Goal: Task Accomplishment & Management: Use online tool/utility

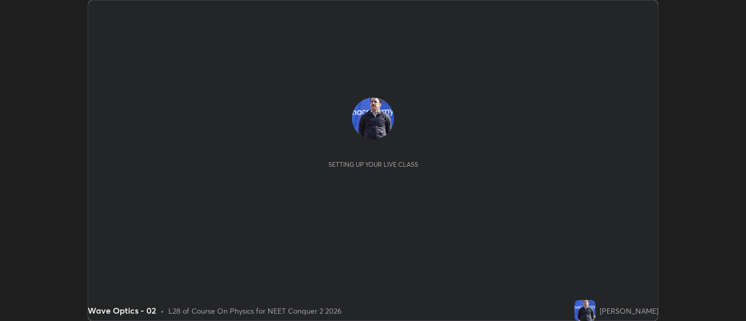
scroll to position [321, 746]
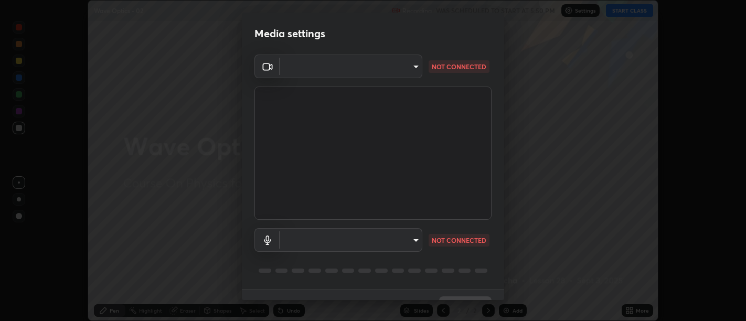
type input "d9b519daceb8a772394af6ea8e45353be5bbf62d8cb1cf3345c472de64055974"
type input "5912877718746b52c0806f9022d40e7bdc2f1b37034d74c7cf9e990fd38ad14d"
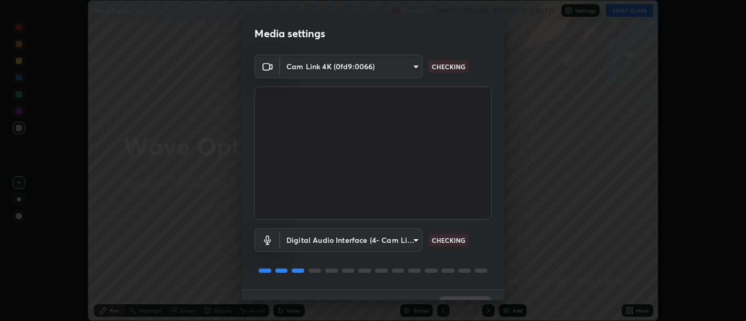
scroll to position [23, 0]
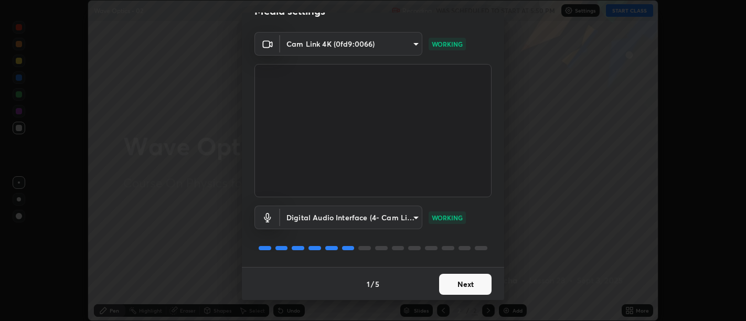
click at [460, 287] on button "Next" at bounding box center [465, 284] width 52 height 21
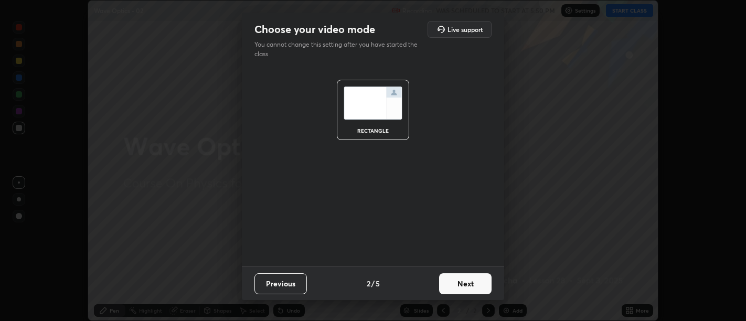
scroll to position [0, 0]
click at [461, 283] on button "Next" at bounding box center [465, 283] width 52 height 21
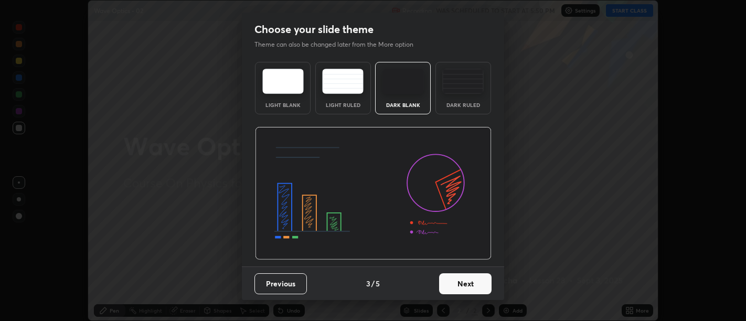
click at [463, 287] on button "Next" at bounding box center [465, 283] width 52 height 21
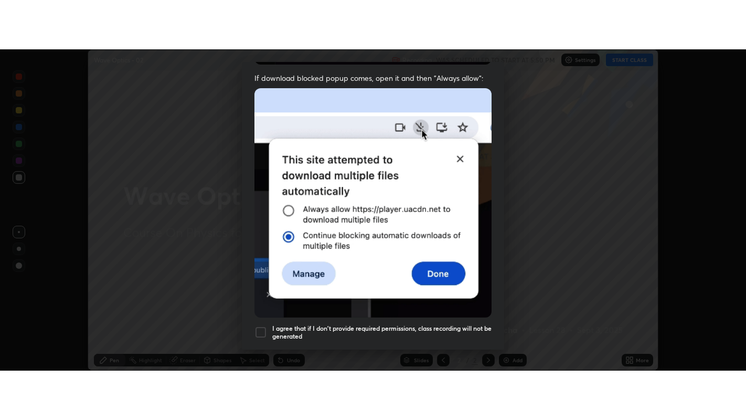
scroll to position [237, 0]
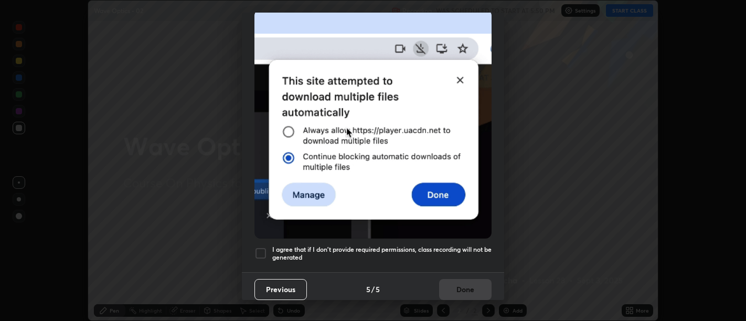
click at [436, 254] on h5 "I agree that if I don't provide required permissions, class recording will not …" at bounding box center [381, 254] width 219 height 16
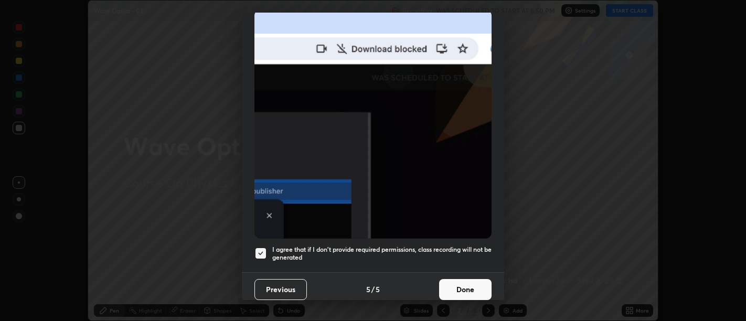
click at [458, 285] on button "Done" at bounding box center [465, 289] width 52 height 21
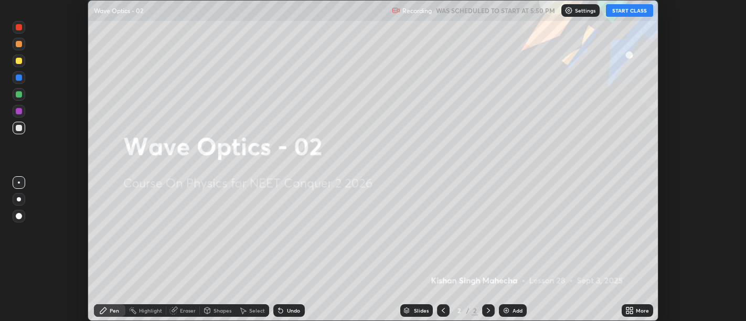
click at [631, 312] on icon at bounding box center [631, 312] width 3 height 3
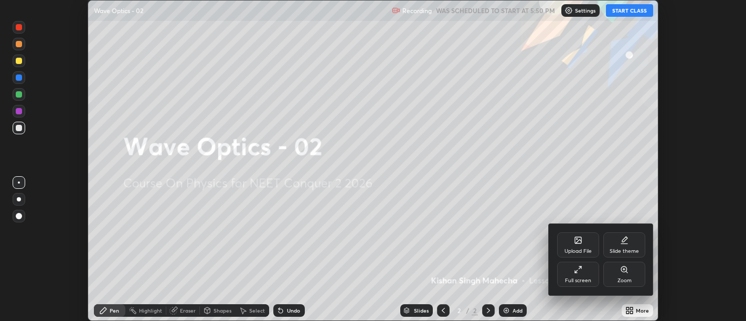
click at [577, 273] on icon at bounding box center [576, 272] width 2 height 2
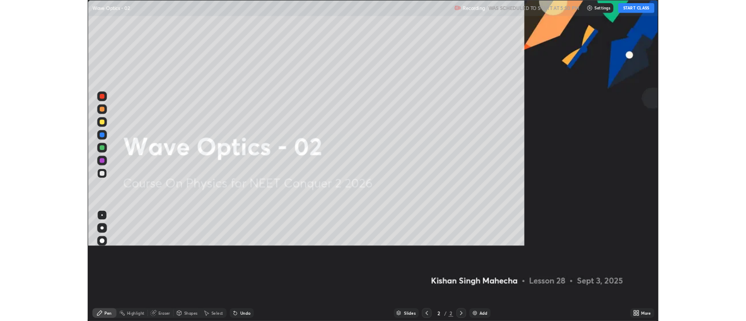
scroll to position [420, 746]
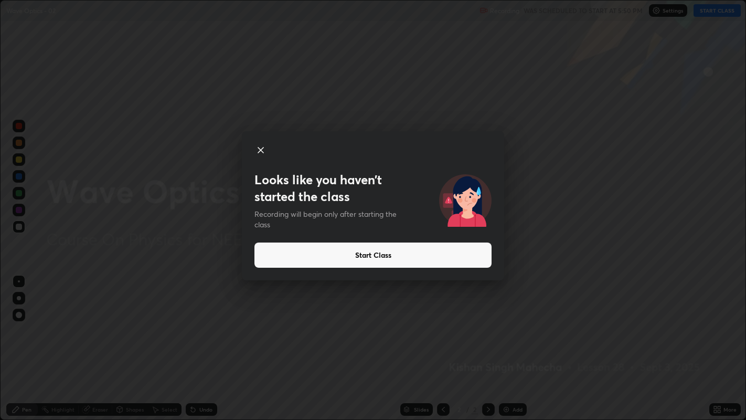
click at [382, 256] on button "Start Class" at bounding box center [373, 255] width 237 height 25
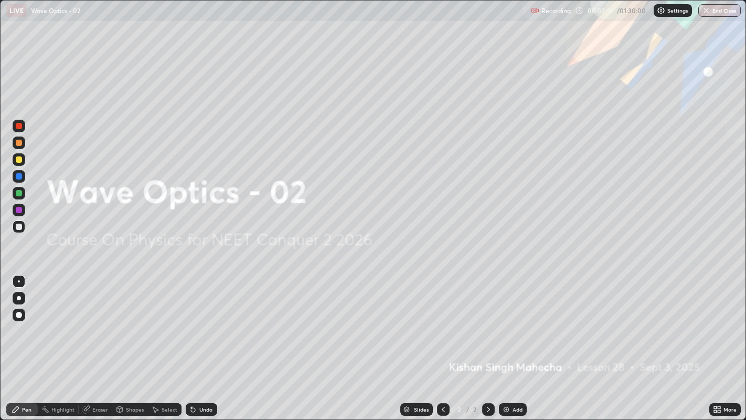
click at [510, 321] on div "Add" at bounding box center [513, 409] width 28 height 13
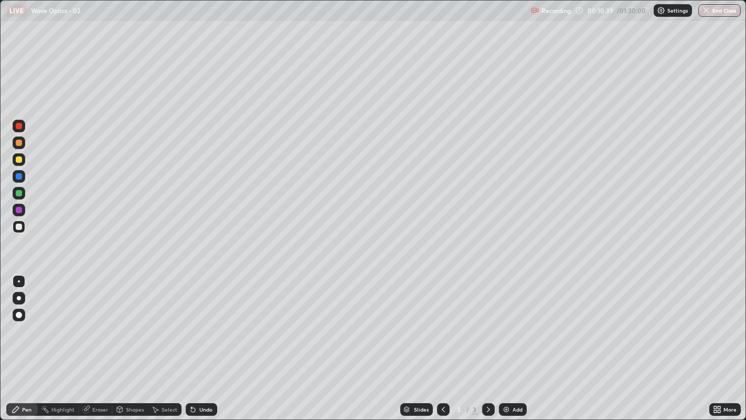
click at [23, 321] on div "Pen" at bounding box center [26, 409] width 9 height 5
click at [197, 321] on div "Undo" at bounding box center [201, 409] width 31 height 13
click at [199, 321] on div "Undo" at bounding box center [205, 409] width 13 height 5
click at [201, 321] on div "Undo" at bounding box center [205, 409] width 13 height 5
click at [192, 321] on icon at bounding box center [193, 410] width 4 height 4
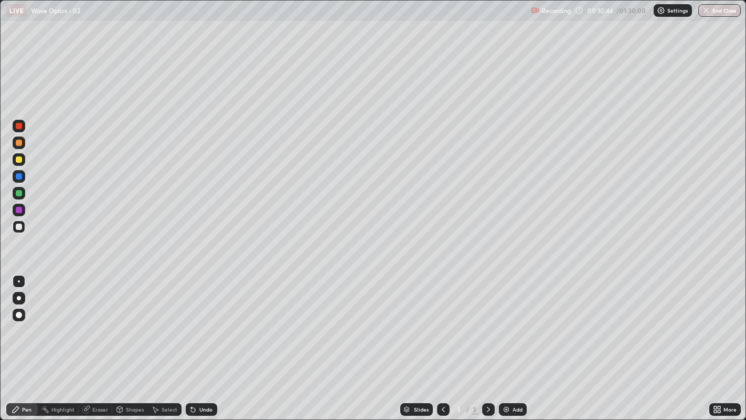
click at [196, 321] on div "Undo" at bounding box center [201, 409] width 31 height 13
click at [199, 321] on div "Undo" at bounding box center [205, 409] width 13 height 5
click at [198, 321] on div "Undo" at bounding box center [201, 409] width 31 height 13
click at [197, 321] on div "Undo" at bounding box center [201, 409] width 31 height 13
click at [196, 321] on div "Undo" at bounding box center [201, 409] width 31 height 13
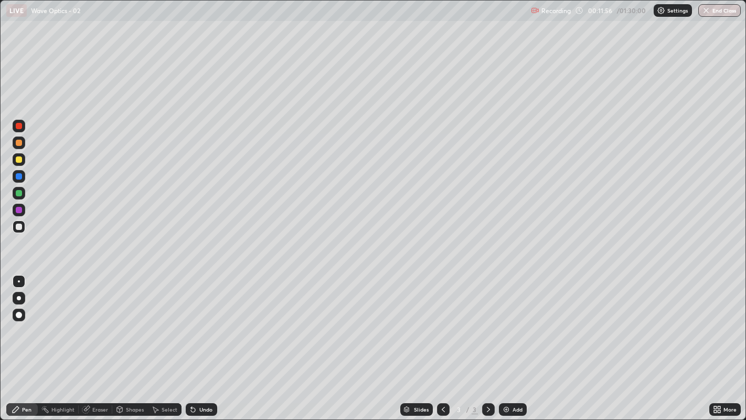
click at [198, 321] on div "Undo" at bounding box center [201, 409] width 31 height 13
click at [201, 321] on div "Undo" at bounding box center [201, 409] width 31 height 13
click at [199, 321] on div "Undo" at bounding box center [205, 409] width 13 height 5
click at [202, 321] on div "Undo" at bounding box center [201, 409] width 31 height 13
click at [199, 321] on div "Undo" at bounding box center [205, 409] width 13 height 5
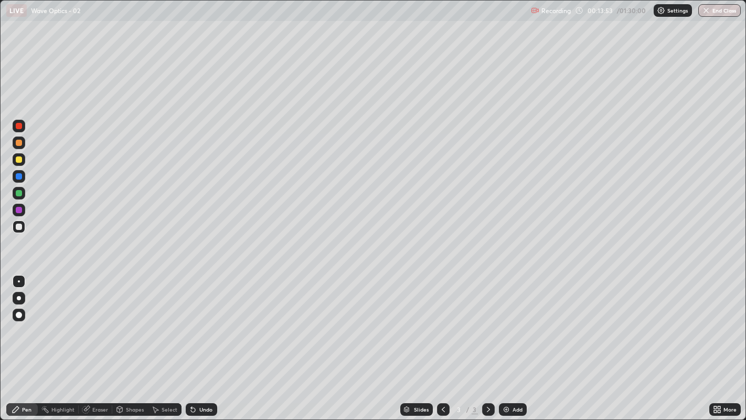
click at [202, 321] on div "Undo" at bounding box center [205, 409] width 13 height 5
click at [199, 321] on div "Undo" at bounding box center [205, 409] width 13 height 5
click at [207, 321] on div "Undo" at bounding box center [205, 409] width 13 height 5
click at [199, 321] on div "Undo" at bounding box center [205, 409] width 13 height 5
click at [192, 321] on icon at bounding box center [193, 410] width 4 height 4
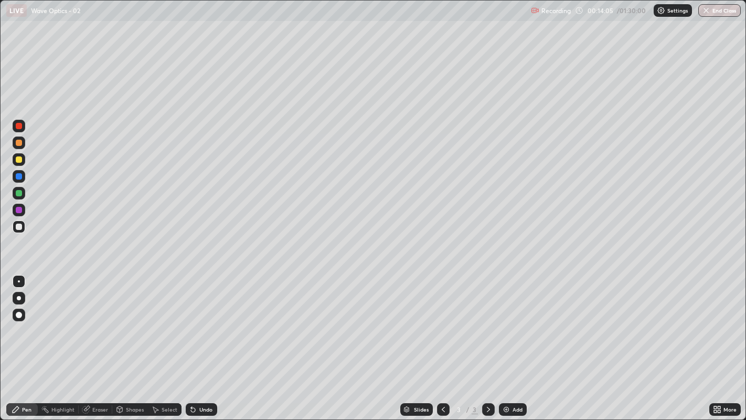
click at [192, 321] on icon at bounding box center [193, 410] width 4 height 4
click at [90, 321] on div "Eraser" at bounding box center [96, 409] width 34 height 13
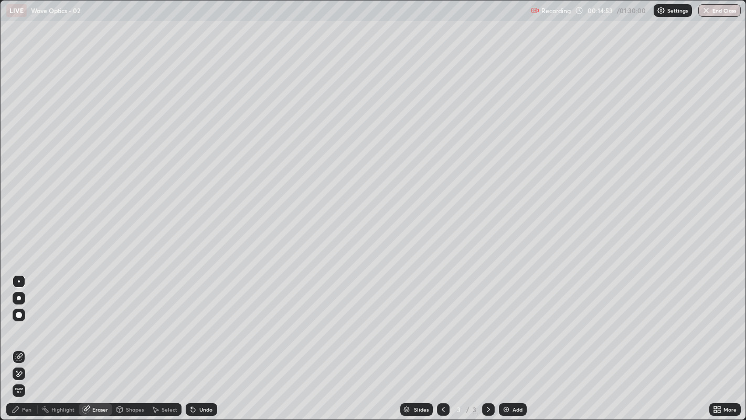
click at [17, 321] on icon at bounding box center [16, 409] width 8 height 8
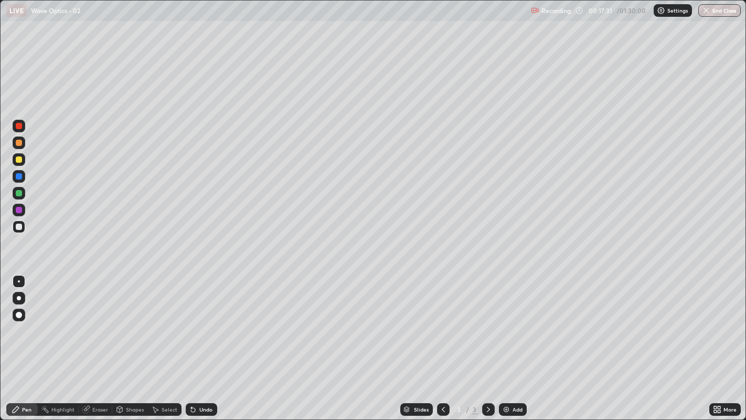
click at [19, 176] on div at bounding box center [19, 176] width 6 height 6
click at [18, 194] on div at bounding box center [19, 193] width 6 height 6
click at [197, 321] on div "Undo" at bounding box center [201, 409] width 31 height 13
click at [502, 321] on img at bounding box center [506, 409] width 8 height 8
click at [18, 226] on div at bounding box center [19, 227] width 6 height 6
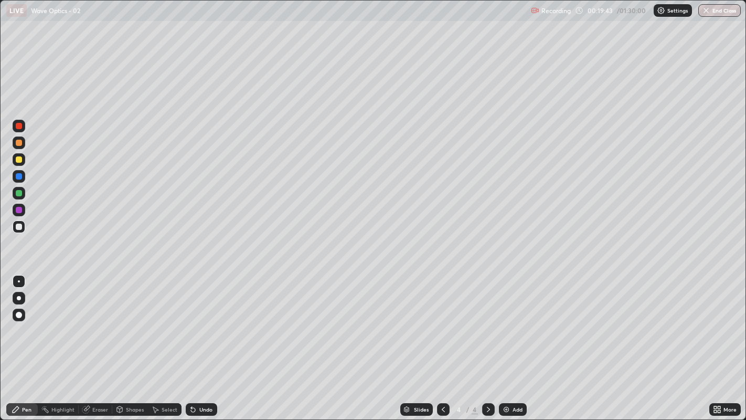
click at [196, 321] on div "Undo" at bounding box center [201, 409] width 31 height 13
click at [199, 321] on div "Undo" at bounding box center [205, 409] width 13 height 5
click at [19, 161] on div at bounding box center [19, 159] width 6 height 6
click at [442, 321] on icon at bounding box center [443, 409] width 8 height 8
click at [487, 321] on icon at bounding box center [489, 409] width 8 height 8
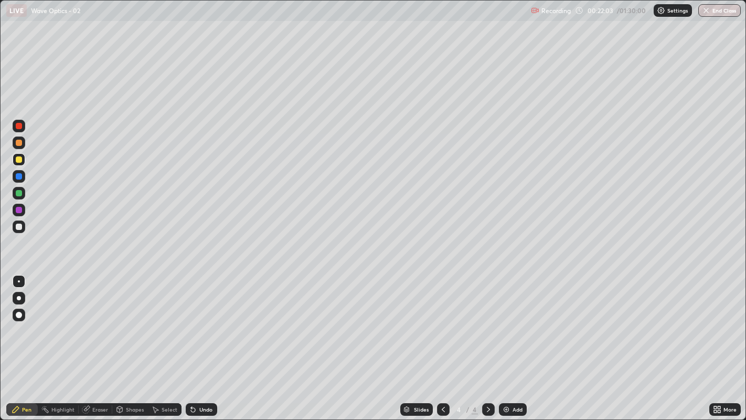
click at [199, 321] on div "Undo" at bounding box center [205, 409] width 13 height 5
click at [206, 321] on div "Undo" at bounding box center [205, 409] width 13 height 5
click at [18, 193] on div at bounding box center [19, 193] width 6 height 6
click at [505, 321] on img at bounding box center [506, 409] width 8 height 8
click at [19, 229] on div at bounding box center [19, 227] width 6 height 6
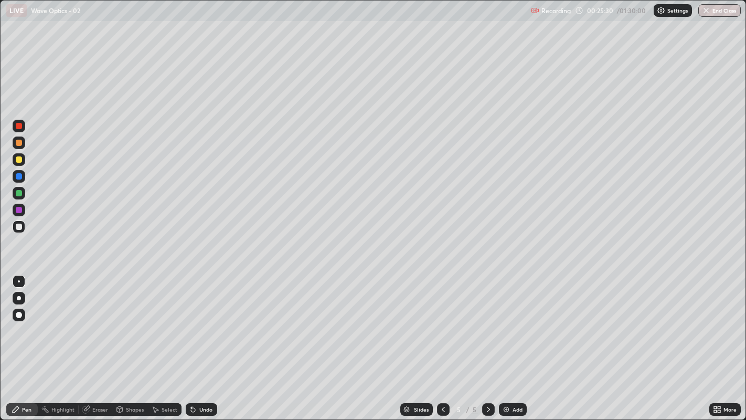
click at [22, 194] on div at bounding box center [19, 193] width 6 height 6
click at [20, 157] on div at bounding box center [19, 159] width 6 height 6
click at [166, 321] on div "Select" at bounding box center [165, 409] width 34 height 13
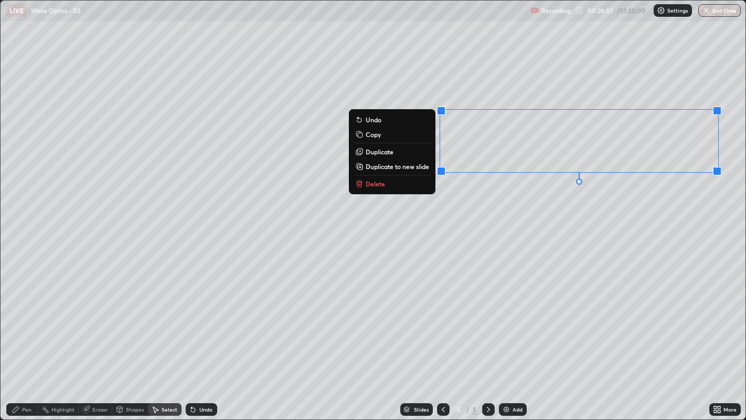
click at [371, 182] on p "Delete" at bounding box center [375, 184] width 19 height 8
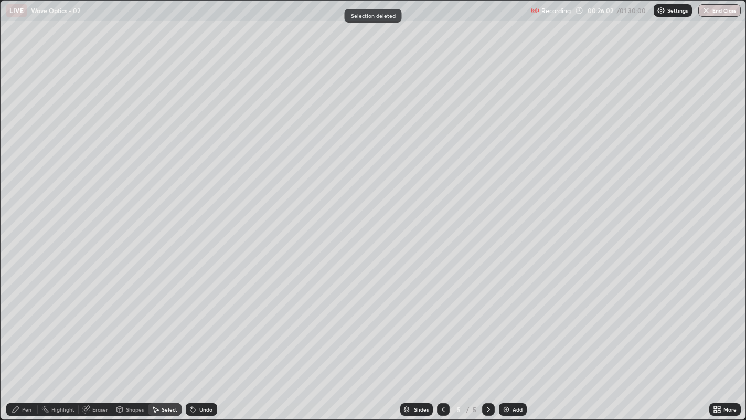
click at [22, 321] on div "Pen" at bounding box center [21, 409] width 31 height 13
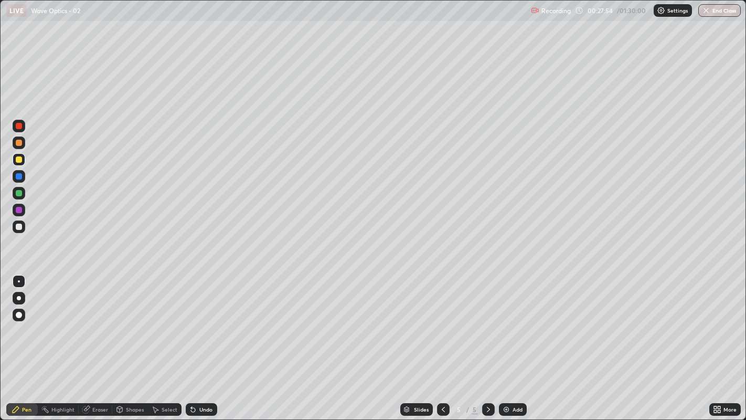
click at [159, 321] on icon at bounding box center [155, 409] width 8 height 8
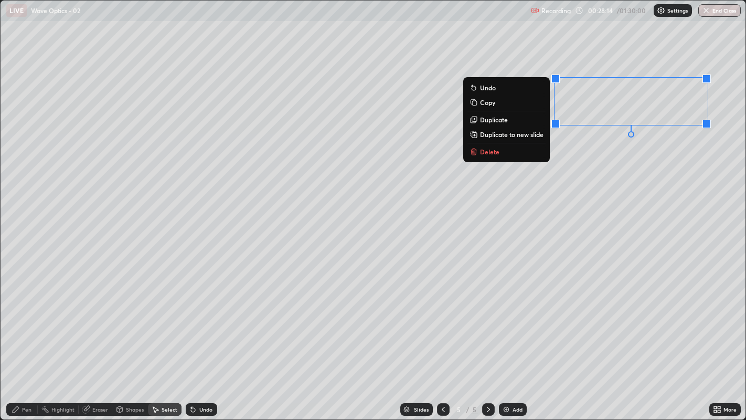
click at [494, 153] on p "Delete" at bounding box center [489, 152] width 19 height 8
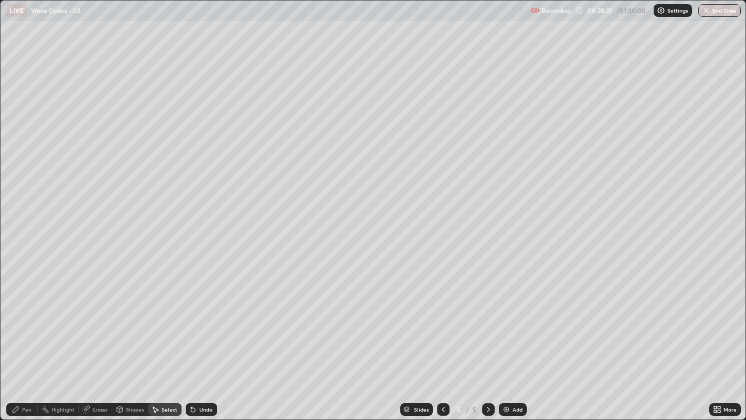
click at [20, 321] on div "Pen" at bounding box center [21, 409] width 31 height 13
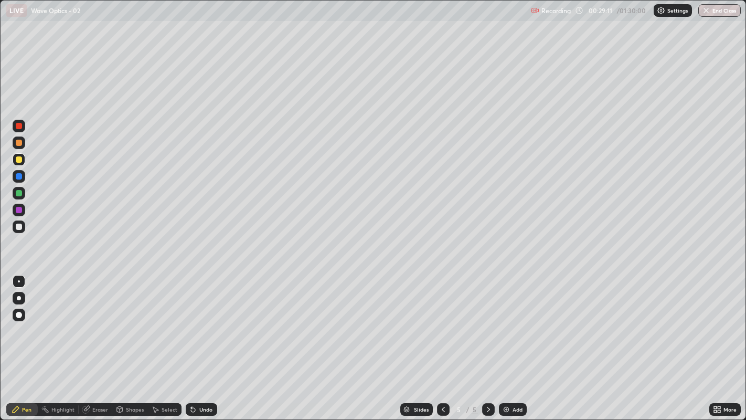
click at [20, 226] on div at bounding box center [19, 227] width 6 height 6
click at [193, 321] on icon at bounding box center [193, 410] width 4 height 4
click at [191, 321] on icon at bounding box center [193, 410] width 4 height 4
click at [198, 321] on div "Undo" at bounding box center [201, 409] width 31 height 13
click at [191, 321] on icon at bounding box center [193, 410] width 4 height 4
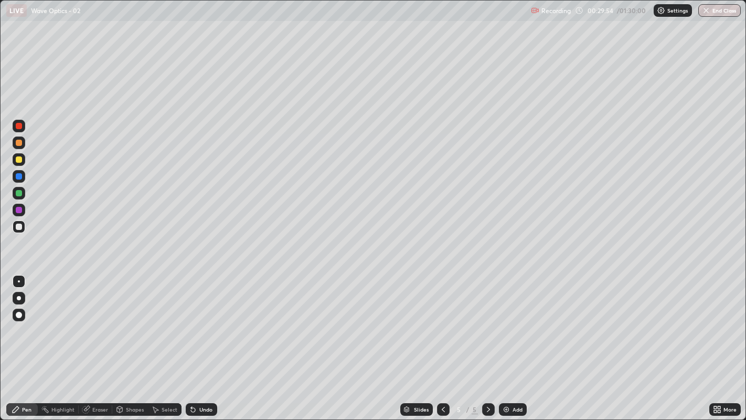
click at [17, 193] on div at bounding box center [19, 193] width 6 height 6
click at [192, 321] on icon at bounding box center [193, 410] width 4 height 4
click at [198, 321] on div "Undo" at bounding box center [201, 409] width 31 height 13
click at [192, 321] on icon at bounding box center [193, 410] width 4 height 4
click at [199, 321] on div "Undo" at bounding box center [205, 409] width 13 height 5
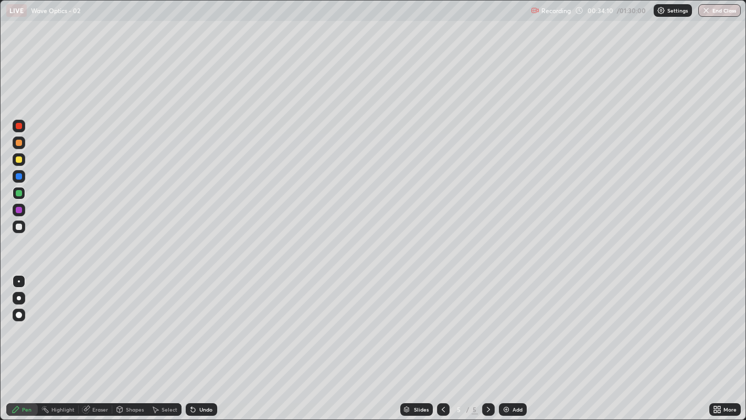
click at [202, 321] on div "Undo" at bounding box center [205, 409] width 13 height 5
click at [199, 321] on div "Undo" at bounding box center [201, 409] width 31 height 13
click at [16, 226] on div at bounding box center [19, 227] width 6 height 6
click at [442, 321] on icon at bounding box center [443, 409] width 8 height 8
click at [443, 321] on icon at bounding box center [443, 409] width 8 height 8
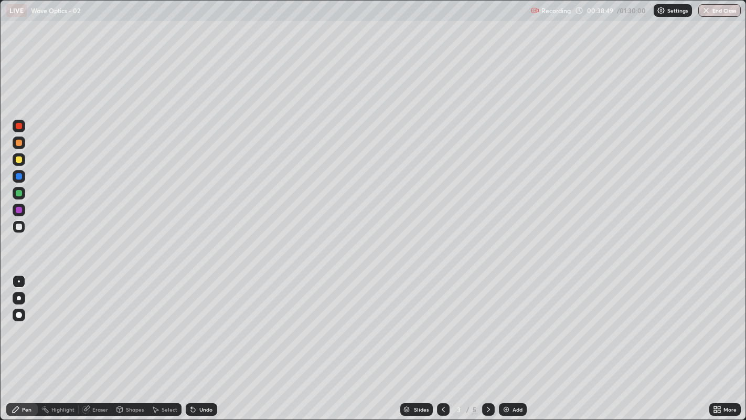
click at [486, 321] on div at bounding box center [488, 409] width 13 height 21
click at [487, 321] on icon at bounding box center [489, 409] width 8 height 8
click at [442, 321] on icon at bounding box center [443, 409] width 8 height 8
click at [488, 321] on icon at bounding box center [489, 409] width 8 height 8
click at [19, 176] on div at bounding box center [19, 176] width 6 height 6
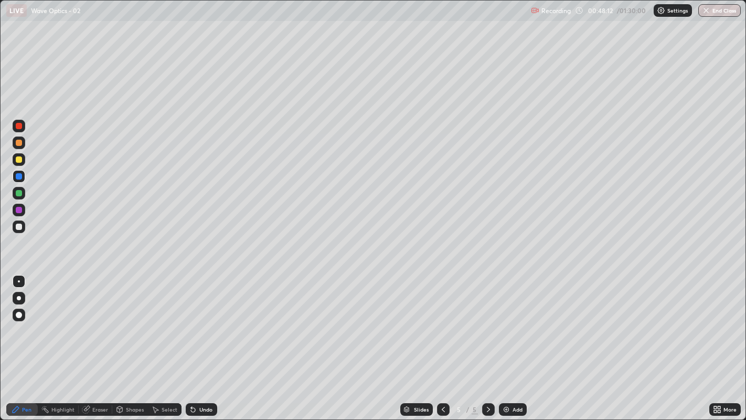
click at [505, 321] on img at bounding box center [506, 409] width 8 height 8
click at [19, 226] on div at bounding box center [19, 227] width 6 height 6
click at [170, 321] on div "Select" at bounding box center [170, 409] width 16 height 5
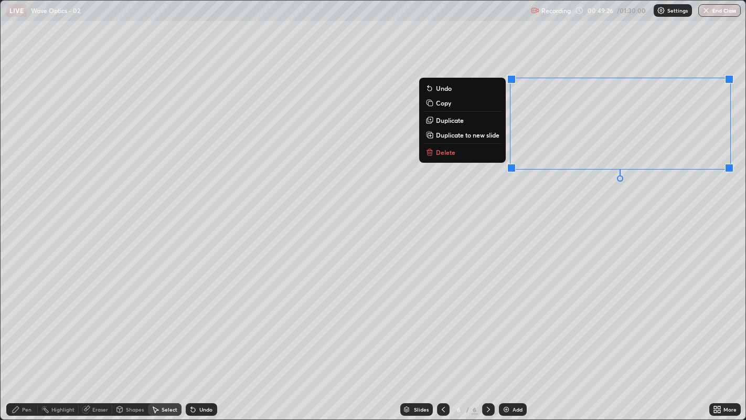
click at [470, 132] on p "Duplicate to new slide" at bounding box center [468, 135] width 64 height 8
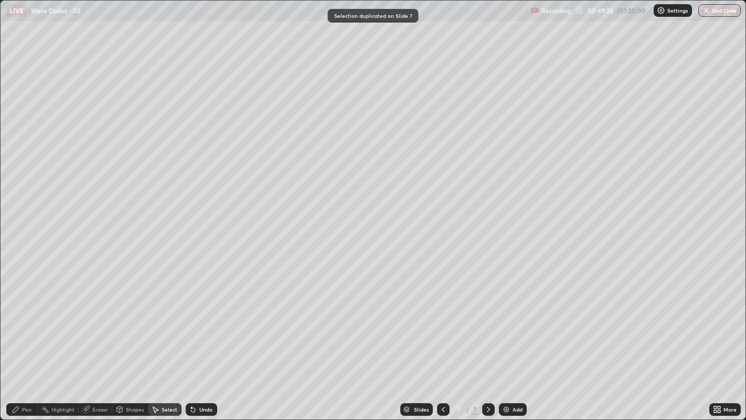
click at [443, 321] on icon at bounding box center [443, 409] width 8 height 8
click at [27, 321] on div "Pen" at bounding box center [26, 409] width 9 height 5
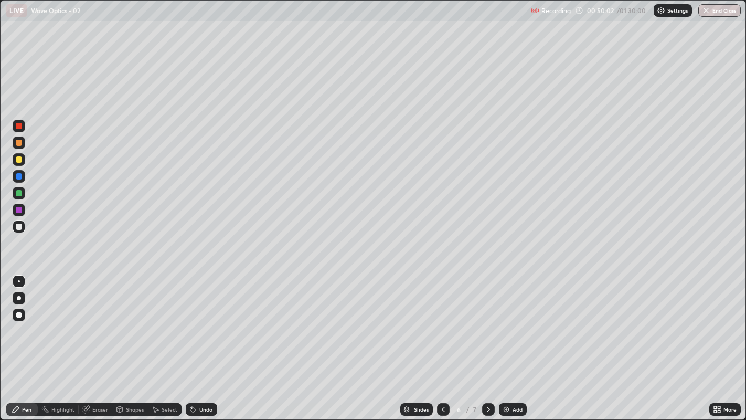
click at [98, 321] on div "Eraser" at bounding box center [100, 409] width 16 height 5
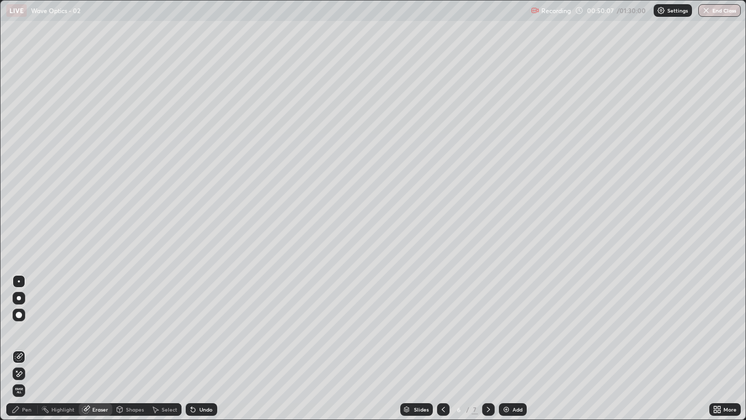
click at [16, 321] on icon at bounding box center [16, 409] width 6 height 6
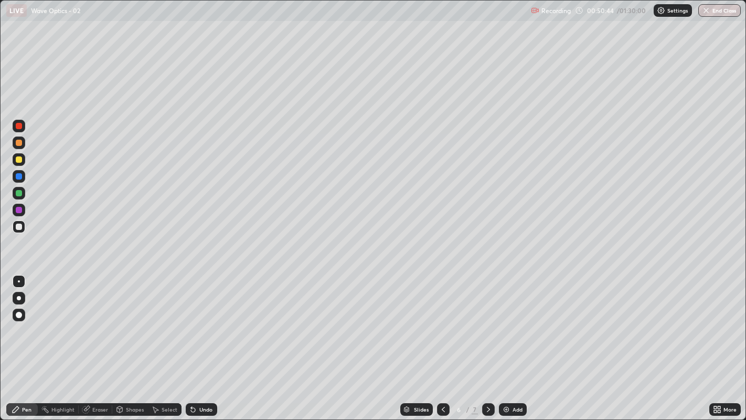
click at [159, 321] on icon at bounding box center [155, 409] width 8 height 8
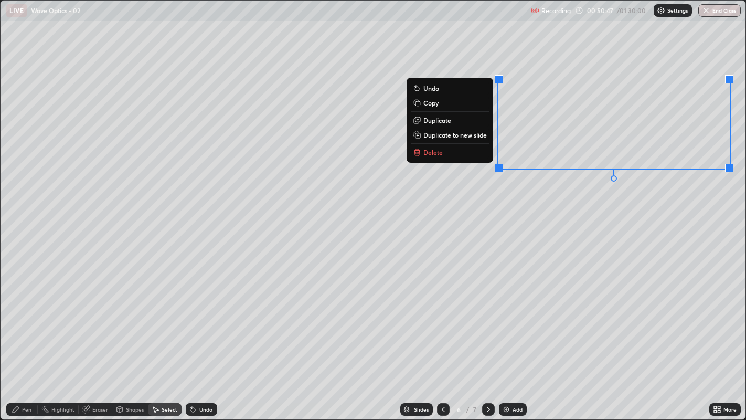
click at [431, 153] on p "Delete" at bounding box center [433, 152] width 19 height 8
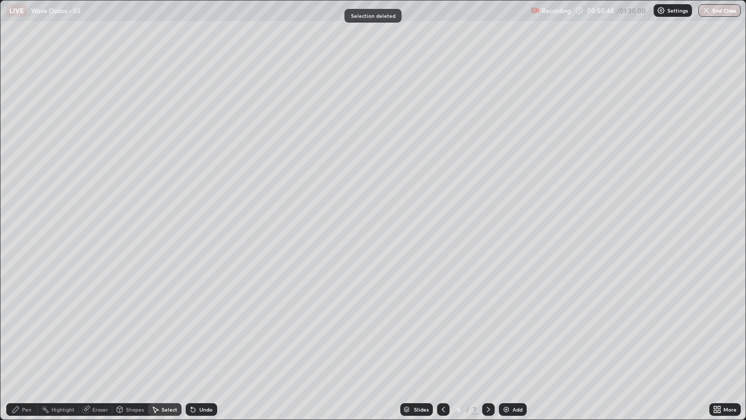
click at [22, 321] on div "Pen" at bounding box center [21, 409] width 31 height 13
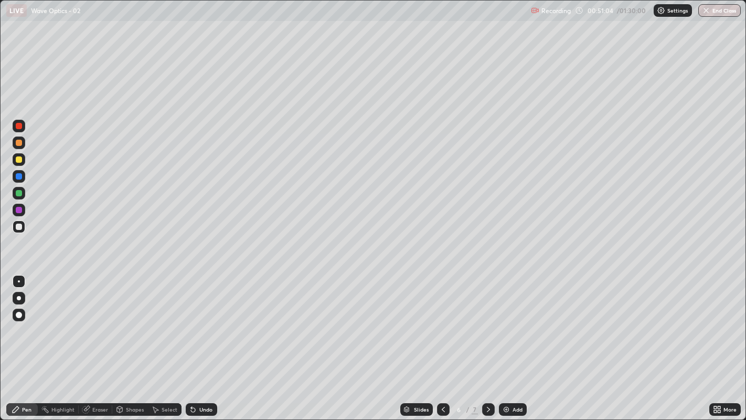
click at [198, 321] on div "Undo" at bounding box center [201, 409] width 31 height 13
click at [203, 321] on div "Undo" at bounding box center [205, 409] width 13 height 5
click at [18, 160] on div at bounding box center [19, 159] width 6 height 6
click at [19, 193] on div at bounding box center [19, 193] width 6 height 6
click at [16, 142] on div at bounding box center [19, 143] width 6 height 6
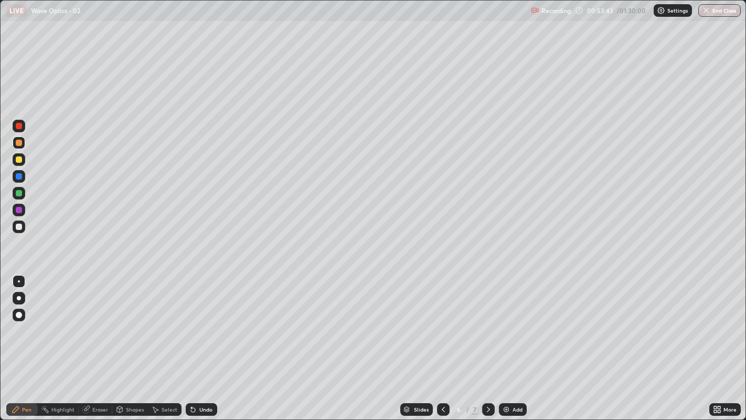
click at [18, 193] on div at bounding box center [19, 193] width 6 height 6
click at [197, 321] on div "Undo" at bounding box center [201, 409] width 31 height 13
click at [199, 321] on div "Undo" at bounding box center [205, 409] width 13 height 5
click at [197, 321] on div "Undo" at bounding box center [201, 409] width 31 height 13
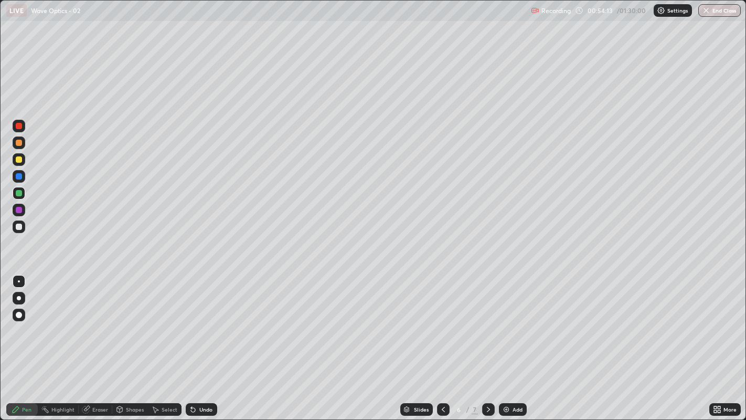
click at [197, 321] on div "Undo" at bounding box center [201, 409] width 31 height 13
click at [199, 321] on div "Undo" at bounding box center [205, 409] width 13 height 5
click at [199, 321] on div "Undo" at bounding box center [201, 409] width 31 height 13
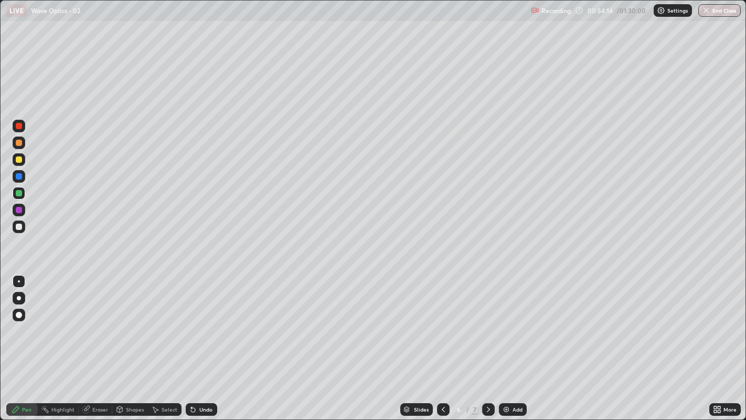
click at [198, 321] on div "Undo" at bounding box center [201, 409] width 31 height 13
click at [197, 321] on div "Undo" at bounding box center [201, 409] width 31 height 13
click at [192, 321] on icon at bounding box center [193, 410] width 4 height 4
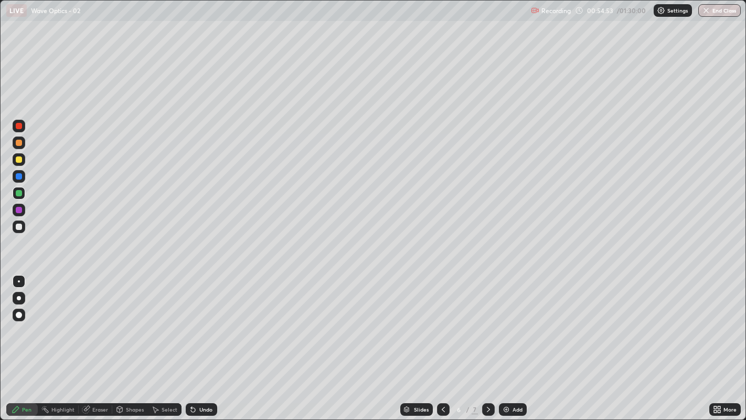
click at [16, 175] on div at bounding box center [19, 176] width 6 height 6
click at [17, 229] on div at bounding box center [19, 227] width 6 height 6
click at [18, 158] on div at bounding box center [19, 159] width 6 height 6
click at [201, 321] on div "Undo" at bounding box center [205, 409] width 13 height 5
click at [190, 321] on icon at bounding box center [193, 409] width 8 height 8
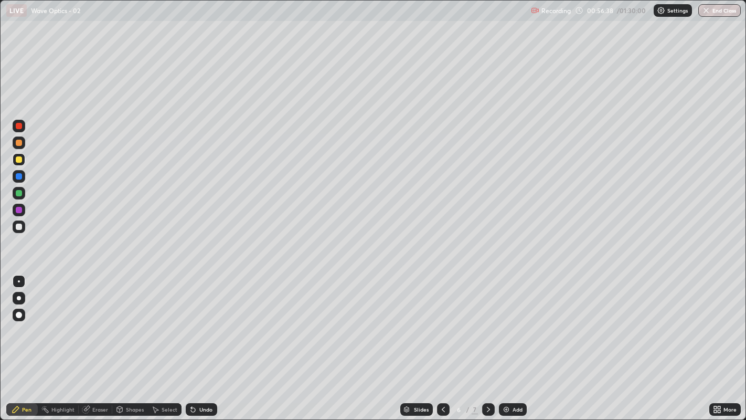
click at [191, 321] on icon at bounding box center [191, 407] width 1 height 1
click at [18, 192] on div at bounding box center [19, 193] width 6 height 6
click at [197, 321] on div "Undo" at bounding box center [201, 409] width 31 height 13
click at [487, 321] on icon at bounding box center [488, 409] width 3 height 5
click at [18, 227] on div at bounding box center [19, 227] width 6 height 6
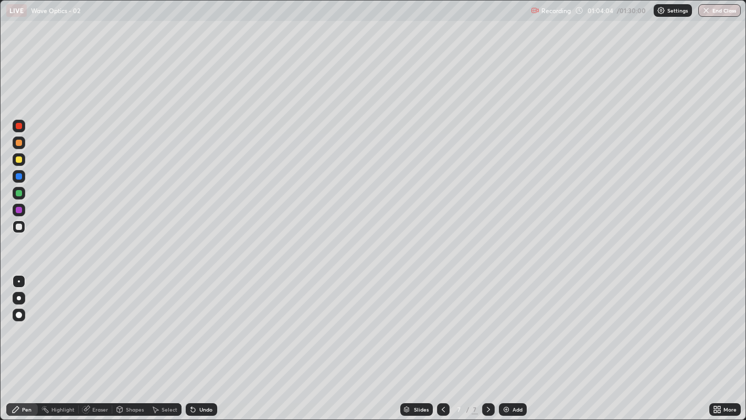
click at [197, 321] on div "Undo" at bounding box center [201, 409] width 31 height 13
click at [199, 321] on div "Undo" at bounding box center [205, 409] width 13 height 5
click at [18, 228] on div at bounding box center [19, 227] width 6 height 6
click at [198, 321] on div "Undo" at bounding box center [201, 409] width 31 height 13
click at [204, 321] on div "Undo" at bounding box center [201, 409] width 31 height 13
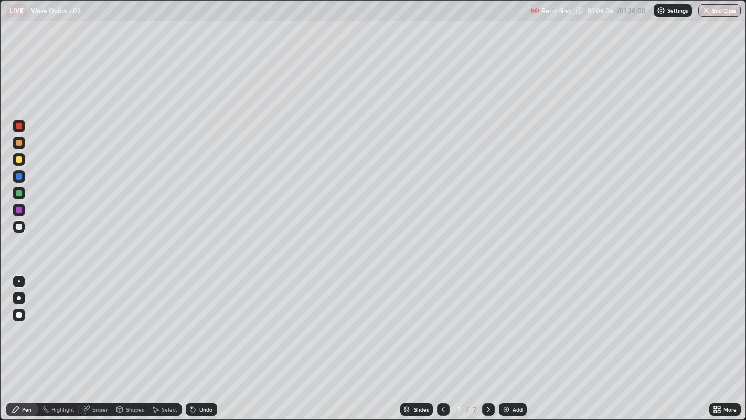
click at [199, 321] on div "Undo" at bounding box center [201, 409] width 31 height 13
click at [441, 321] on icon at bounding box center [443, 409] width 8 height 8
click at [21, 126] on div at bounding box center [19, 126] width 6 height 6
click at [493, 321] on div at bounding box center [488, 409] width 13 height 13
click at [18, 227] on div at bounding box center [19, 227] width 6 height 6
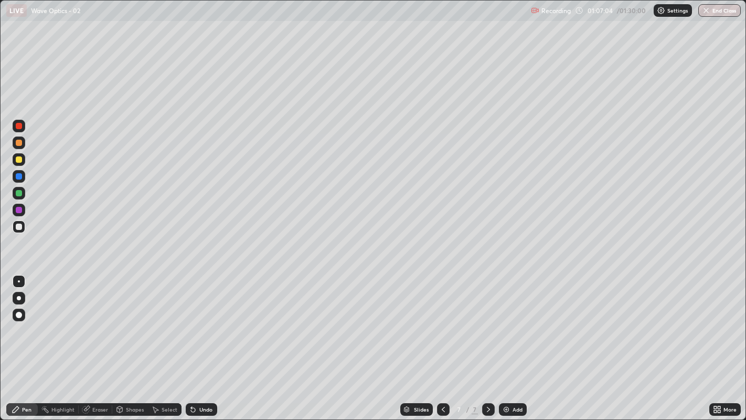
click at [200, 321] on div "Undo" at bounding box center [201, 409] width 31 height 13
click at [17, 127] on div at bounding box center [19, 126] width 6 height 6
click at [17, 227] on div at bounding box center [19, 227] width 6 height 6
click at [196, 321] on div "Undo" at bounding box center [201, 409] width 31 height 13
click at [192, 321] on icon at bounding box center [193, 410] width 4 height 4
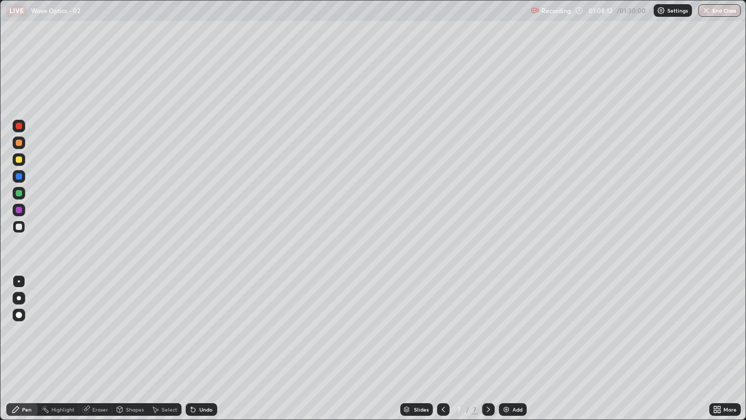
click at [212, 321] on div "Undo" at bounding box center [200, 409] width 36 height 21
click at [19, 129] on div at bounding box center [19, 126] width 13 height 13
click at [166, 321] on div "Select" at bounding box center [170, 409] width 16 height 5
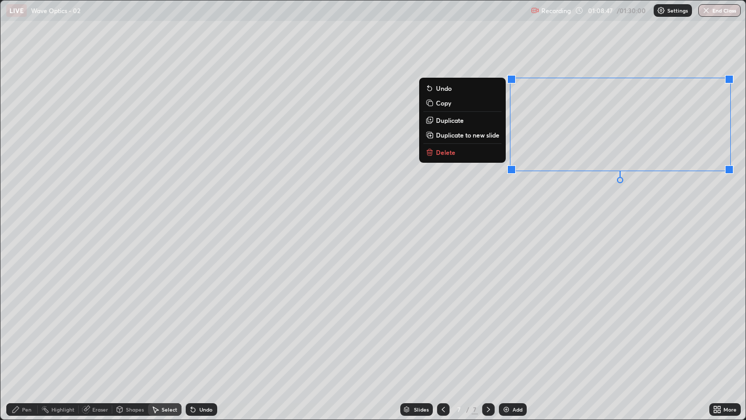
click at [450, 152] on p "Delete" at bounding box center [445, 152] width 19 height 8
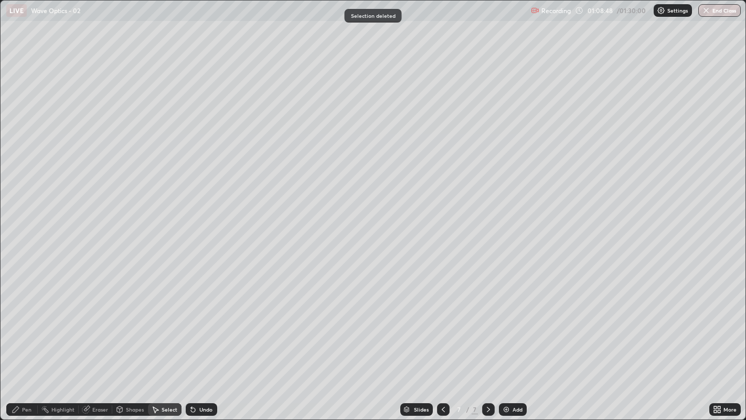
click at [23, 321] on div "Pen" at bounding box center [26, 409] width 9 height 5
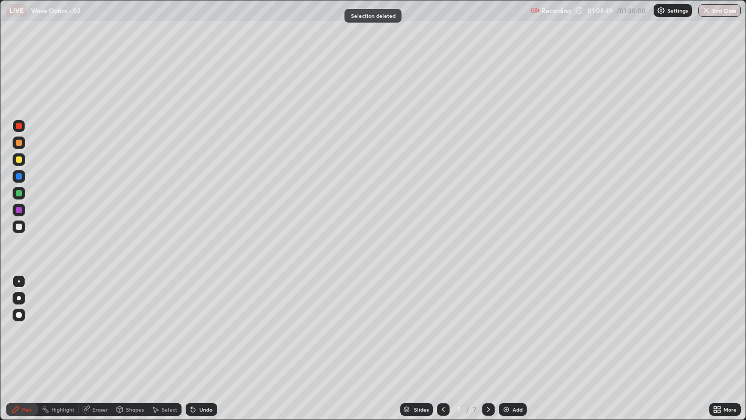
click at [18, 194] on div at bounding box center [19, 193] width 6 height 6
click at [22, 156] on div at bounding box center [19, 159] width 13 height 13
click at [202, 321] on div "Undo" at bounding box center [205, 409] width 13 height 5
click at [18, 193] on div at bounding box center [19, 193] width 6 height 6
click at [203, 321] on div "Undo" at bounding box center [205, 409] width 13 height 5
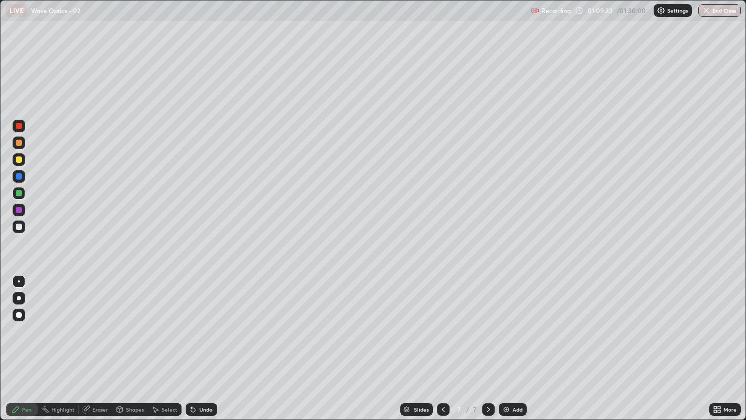
click at [202, 321] on div "Undo" at bounding box center [201, 409] width 31 height 13
click at [199, 321] on div "Undo" at bounding box center [201, 409] width 31 height 13
click at [19, 125] on div at bounding box center [19, 126] width 6 height 6
click at [20, 161] on div at bounding box center [19, 159] width 6 height 6
click at [17, 194] on div at bounding box center [19, 193] width 6 height 6
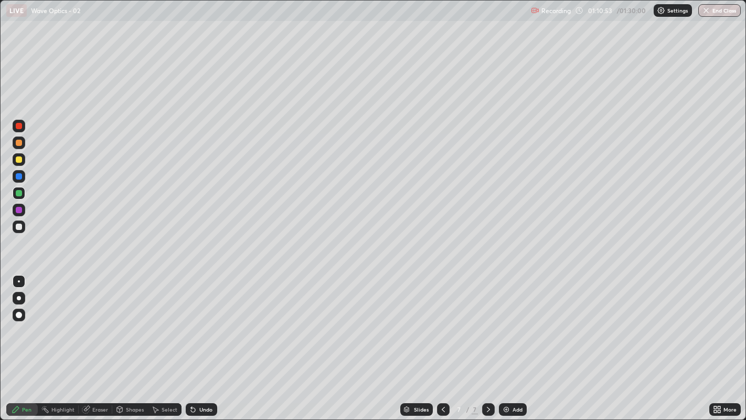
click at [440, 321] on icon at bounding box center [443, 409] width 8 height 8
click at [486, 321] on icon at bounding box center [489, 409] width 8 height 8
click at [16, 227] on div at bounding box center [19, 227] width 6 height 6
click at [197, 321] on div "Undo" at bounding box center [201, 409] width 31 height 13
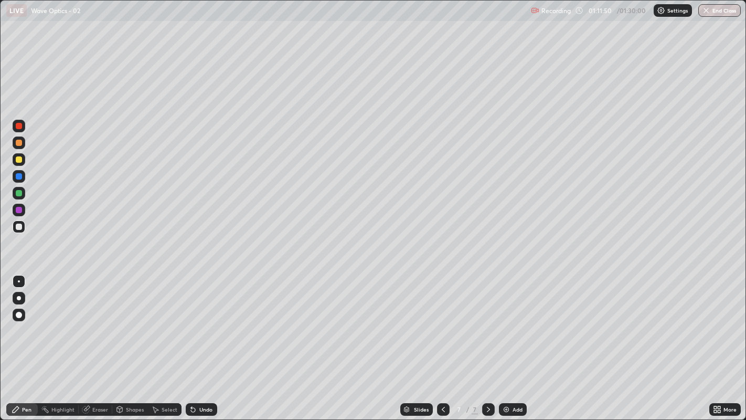
click at [88, 321] on icon at bounding box center [87, 408] width 6 height 5
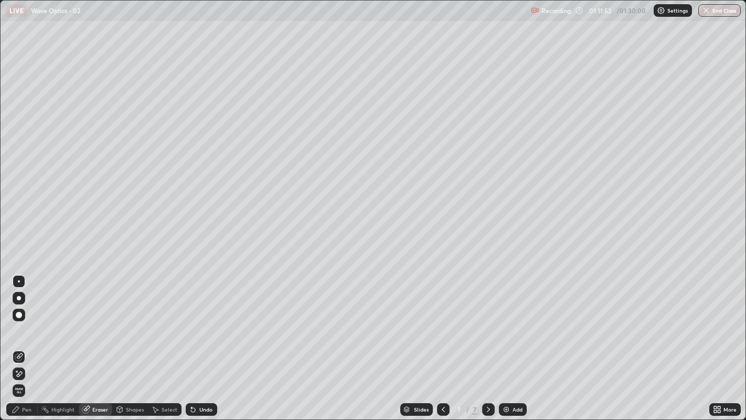
click at [22, 321] on div "Pen" at bounding box center [21, 409] width 31 height 13
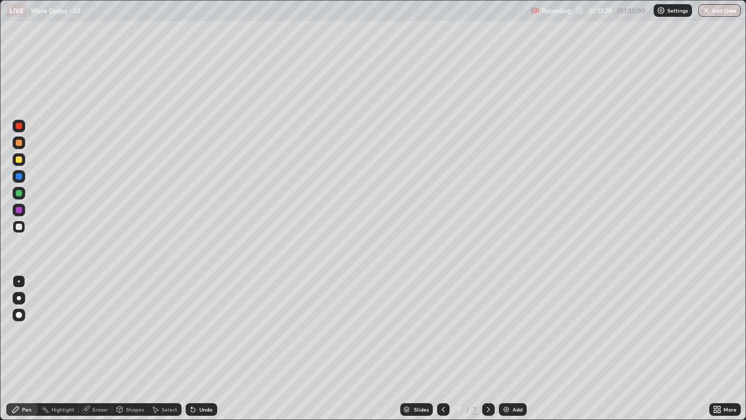
click at [193, 321] on icon at bounding box center [193, 410] width 4 height 4
click at [91, 321] on div "Eraser" at bounding box center [96, 409] width 34 height 13
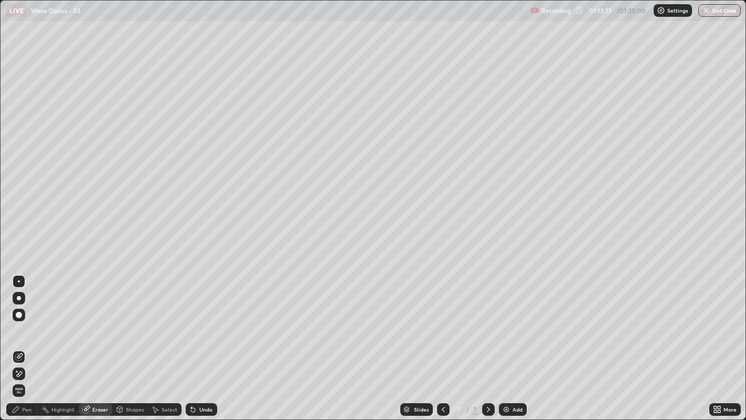
click at [17, 321] on icon at bounding box center [16, 409] width 6 height 6
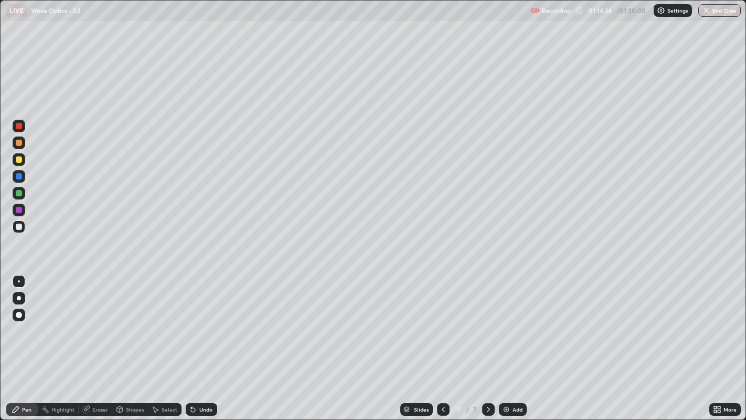
click at [443, 321] on icon at bounding box center [443, 409] width 8 height 8
click at [487, 321] on icon at bounding box center [489, 409] width 8 height 8
click at [437, 321] on div at bounding box center [443, 409] width 13 height 13
click at [487, 321] on icon at bounding box center [489, 409] width 8 height 8
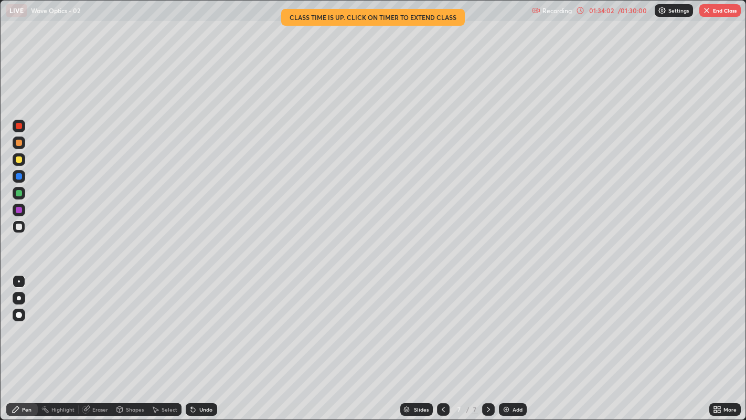
click at [712, 8] on button "End Class" at bounding box center [720, 10] width 41 height 13
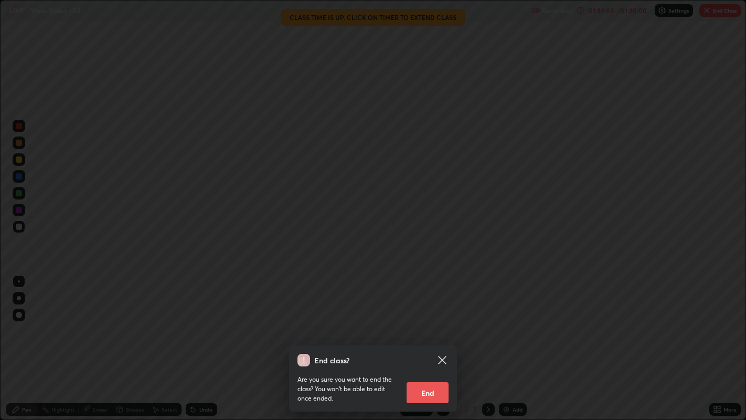
click at [421, 321] on button "End" at bounding box center [428, 392] width 42 height 21
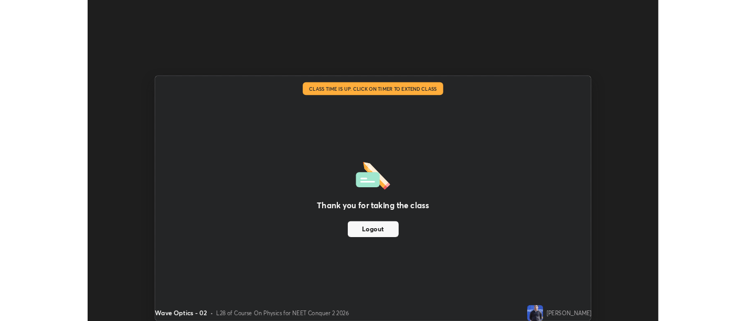
scroll to position [52172, 51746]
